Goal: Navigation & Orientation: Go to known website

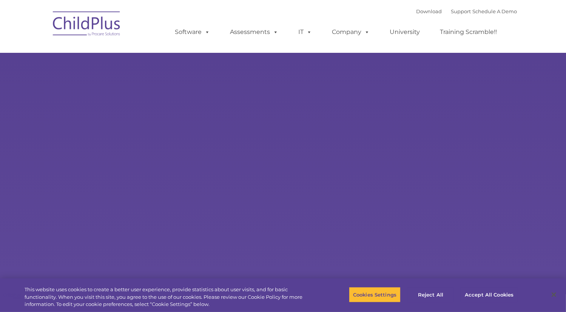
select select "MEDIUM"
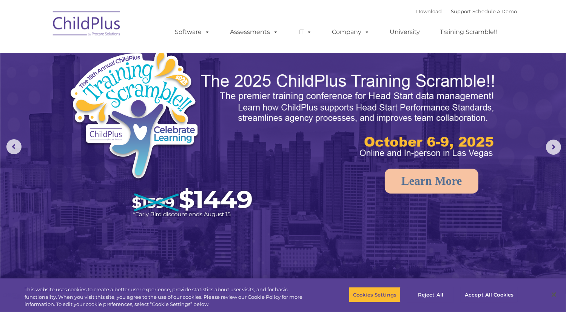
click at [109, 29] on img at bounding box center [86, 25] width 75 height 38
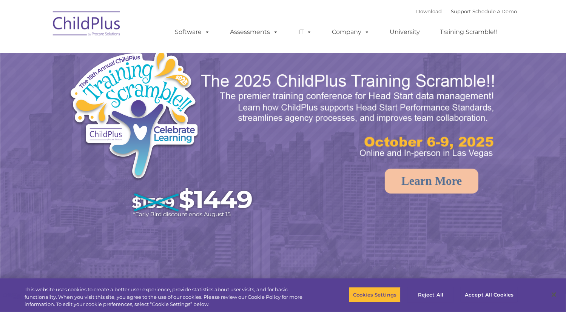
select select "MEDIUM"
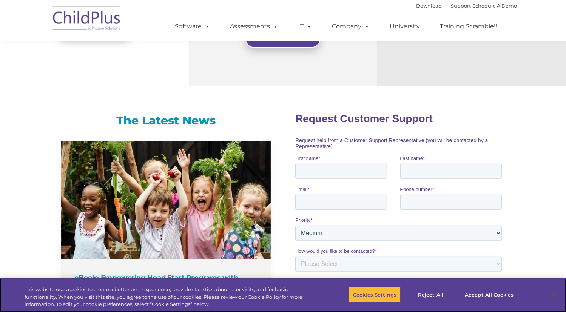
scroll to position [432, 0]
